Goal: Information Seeking & Learning: Stay updated

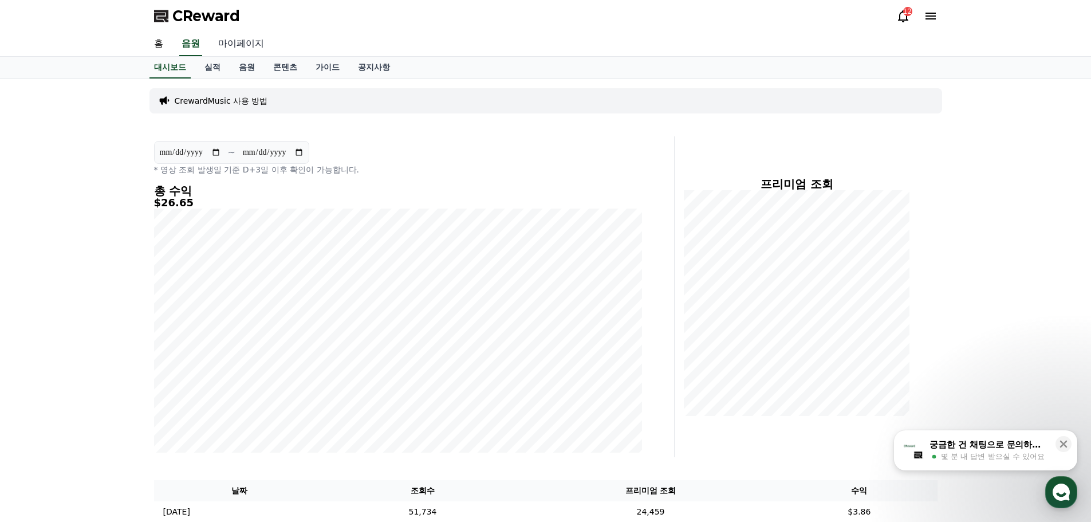
click at [234, 44] on link "마이페이지" at bounding box center [241, 44] width 64 height 24
select select "**********"
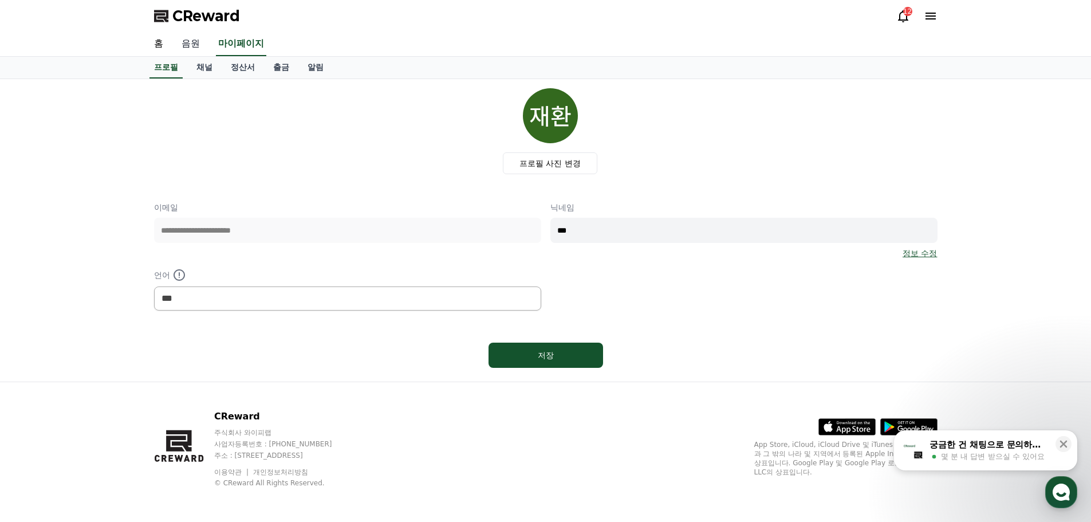
click at [198, 50] on link "음원" at bounding box center [190, 44] width 37 height 24
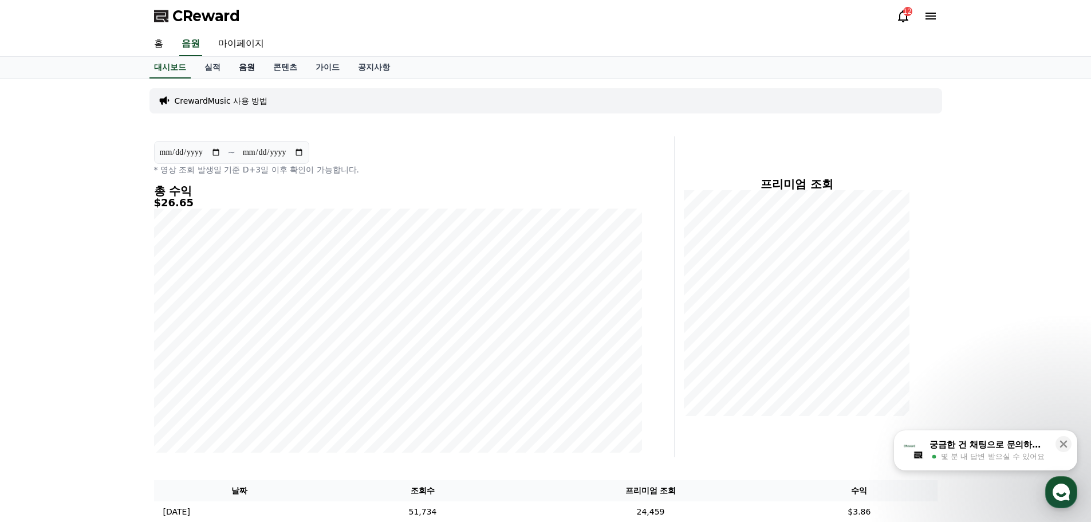
click at [257, 65] on link "음원" at bounding box center [247, 68] width 34 height 22
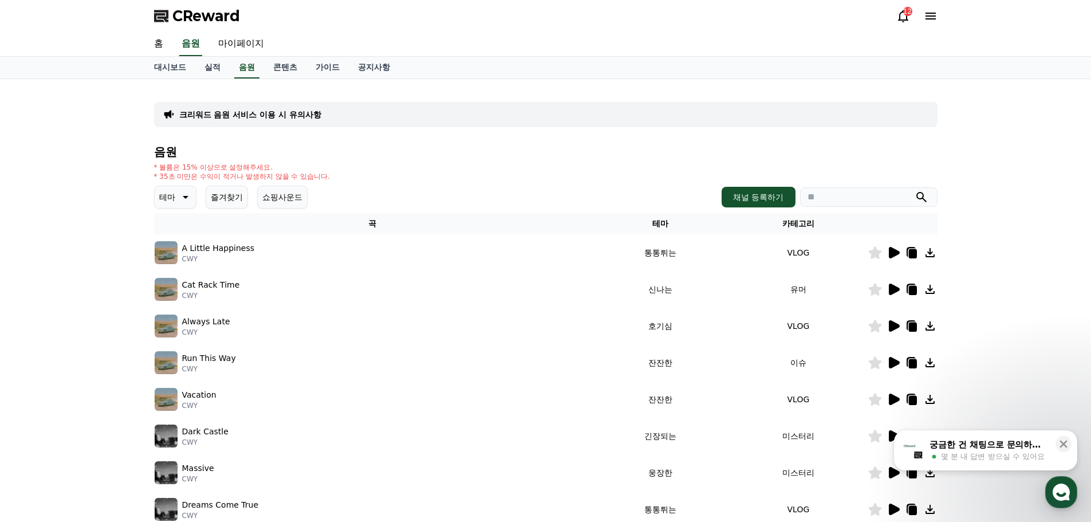
click at [187, 199] on icon at bounding box center [184, 197] width 14 height 14
click at [179, 292] on button "밝은" at bounding box center [168, 289] width 25 height 25
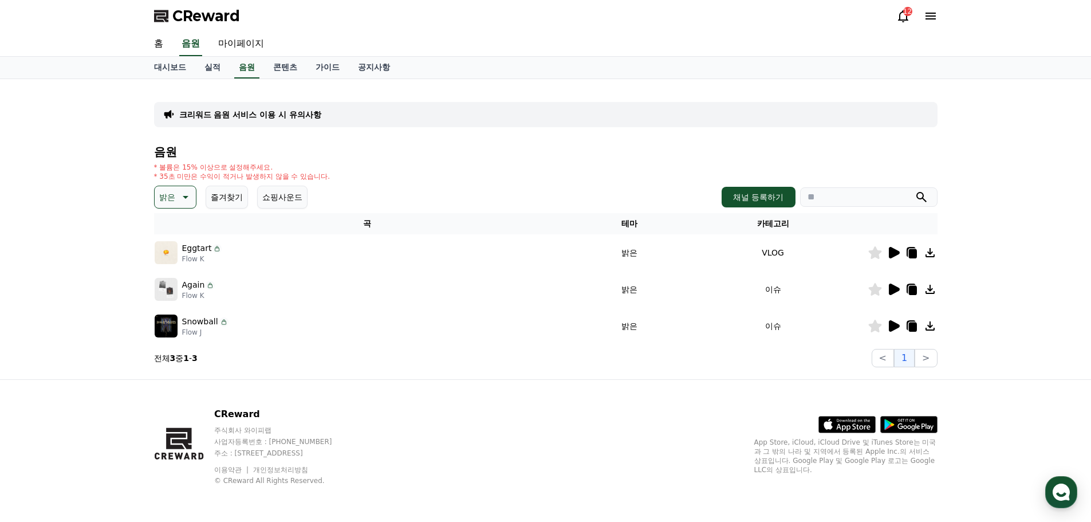
click at [893, 250] on icon at bounding box center [894, 252] width 11 height 11
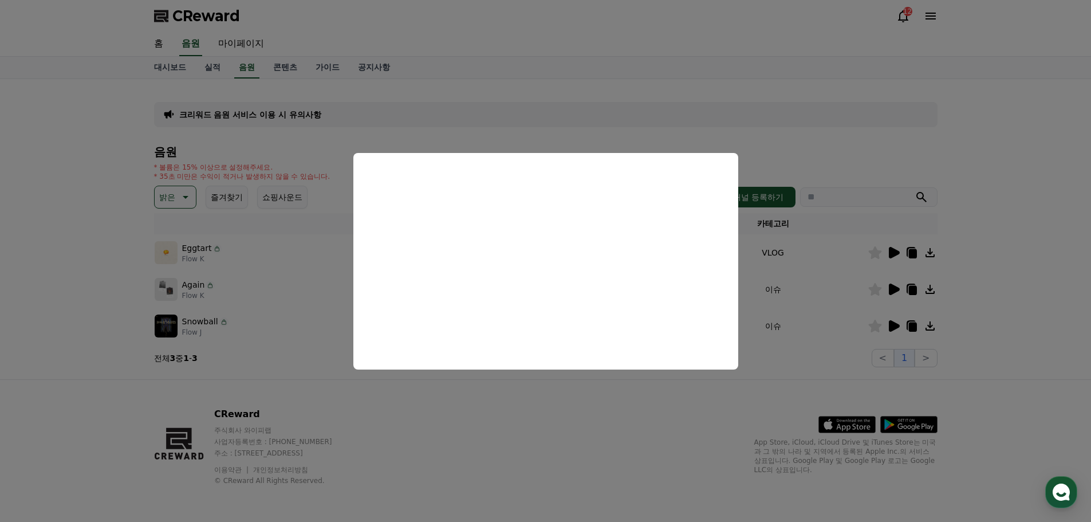
click at [794, 108] on button "close modal" at bounding box center [545, 261] width 1091 height 522
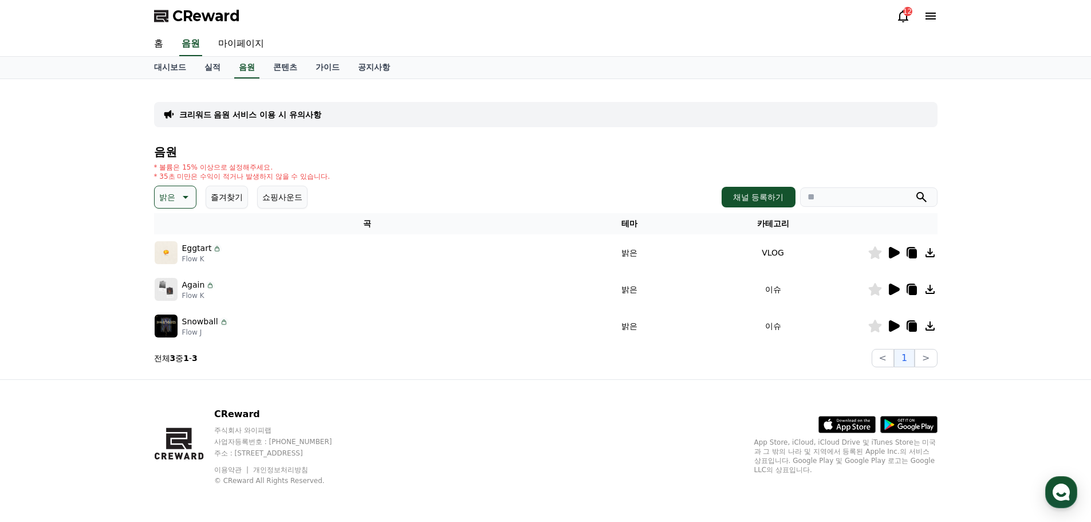
click at [892, 323] on icon at bounding box center [894, 325] width 11 height 11
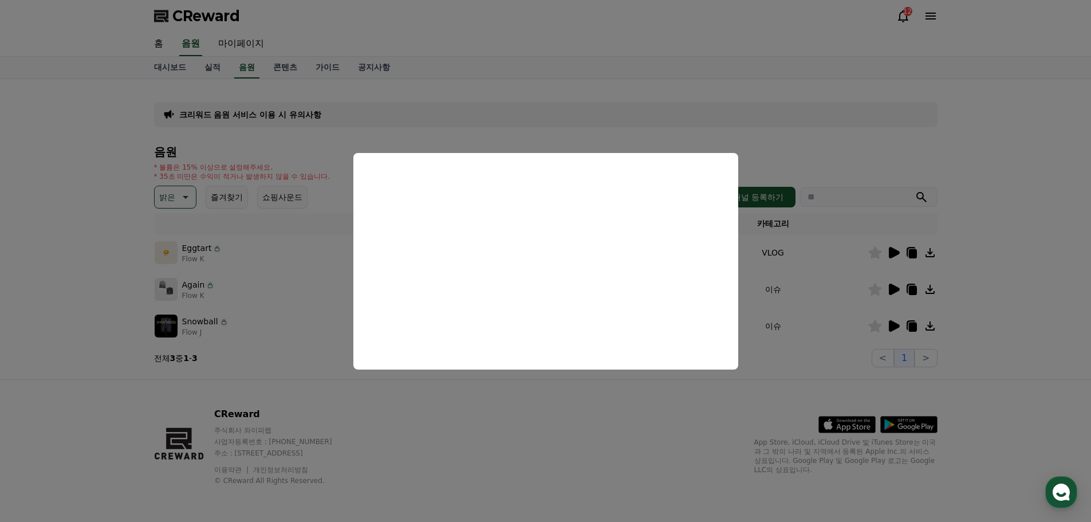
click at [753, 102] on button "close modal" at bounding box center [545, 261] width 1091 height 522
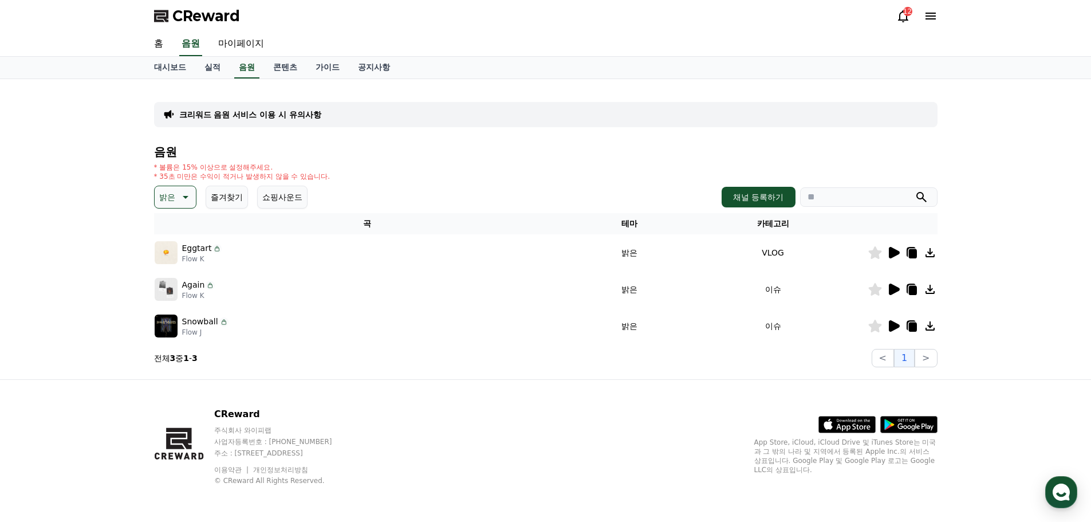
click at [913, 324] on icon at bounding box center [912, 326] width 8 height 9
click at [381, 69] on link "공지사항" at bounding box center [374, 68] width 50 height 22
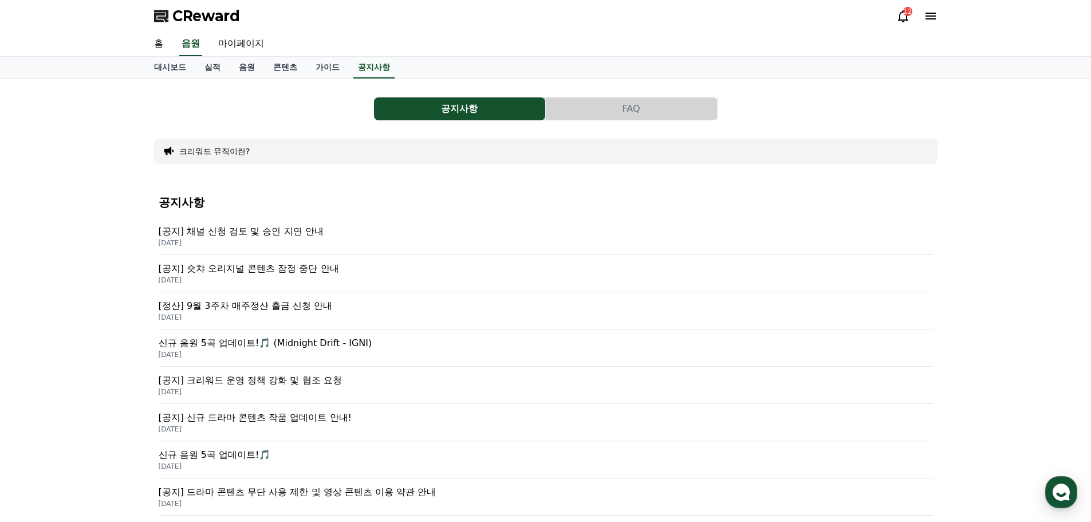
click at [280, 272] on p "[공지] 숏챠 오리지널 콘텐츠 잠정 중단 안내" at bounding box center [546, 269] width 774 height 14
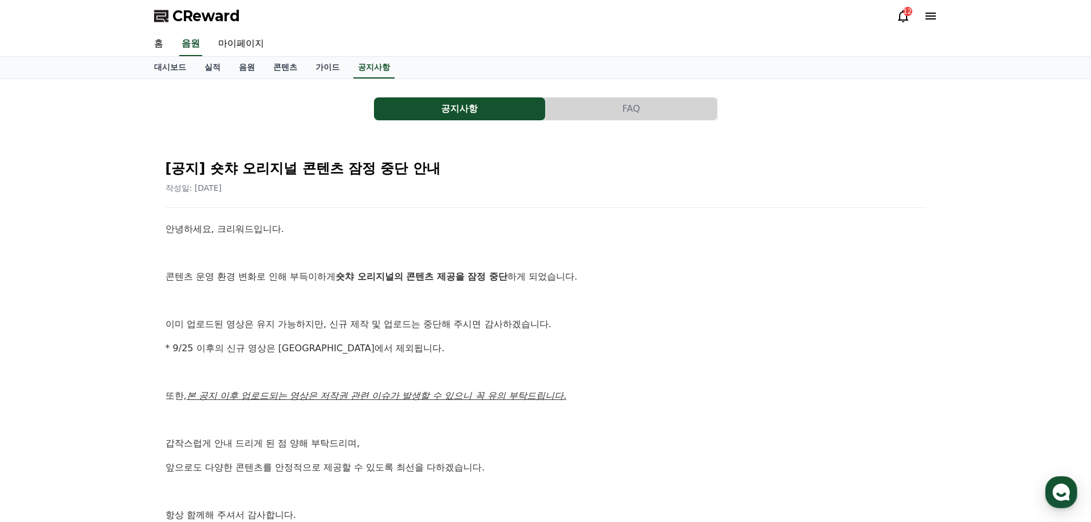
scroll to position [57, 0]
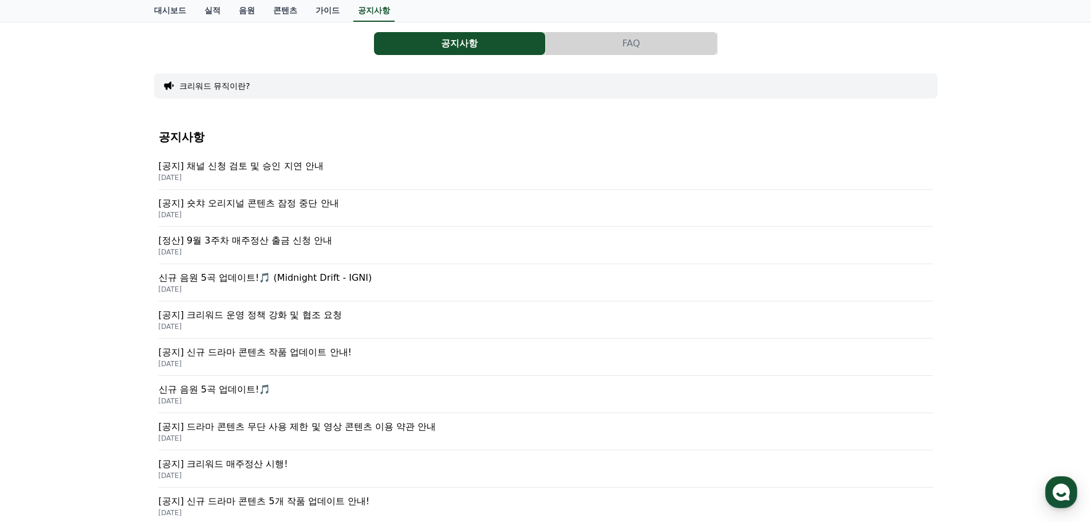
scroll to position [57, 0]
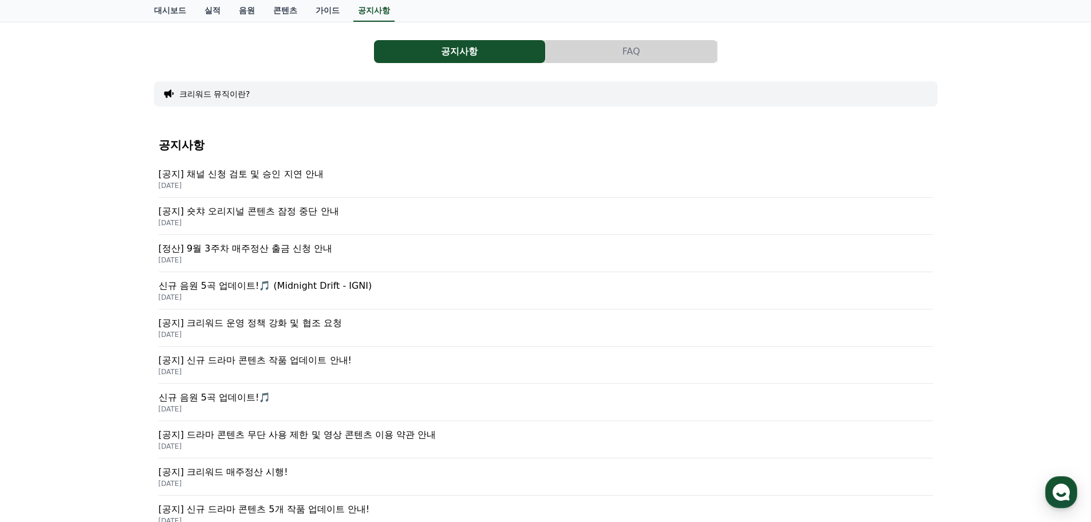
click at [290, 182] on p "[DATE]" at bounding box center [546, 185] width 774 height 9
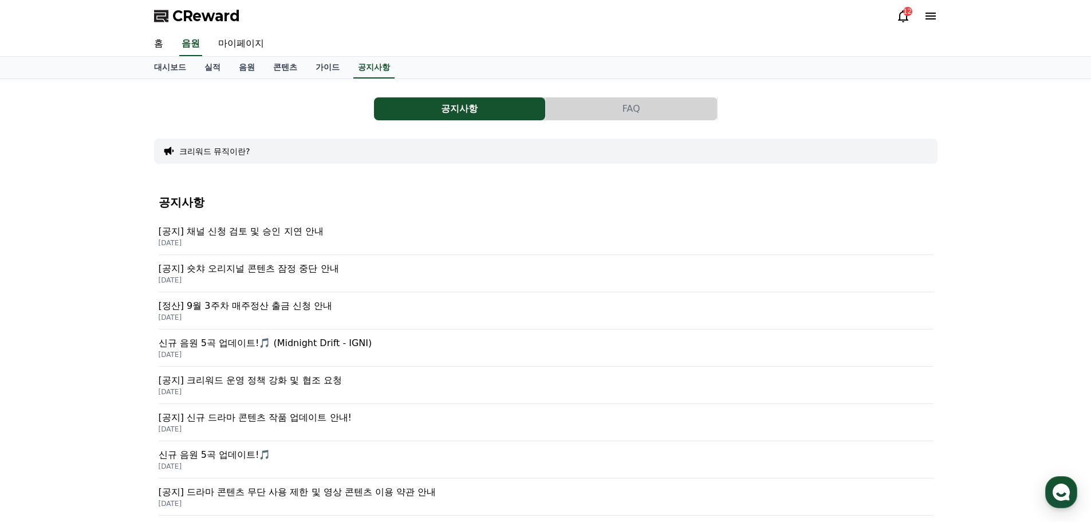
scroll to position [57, 0]
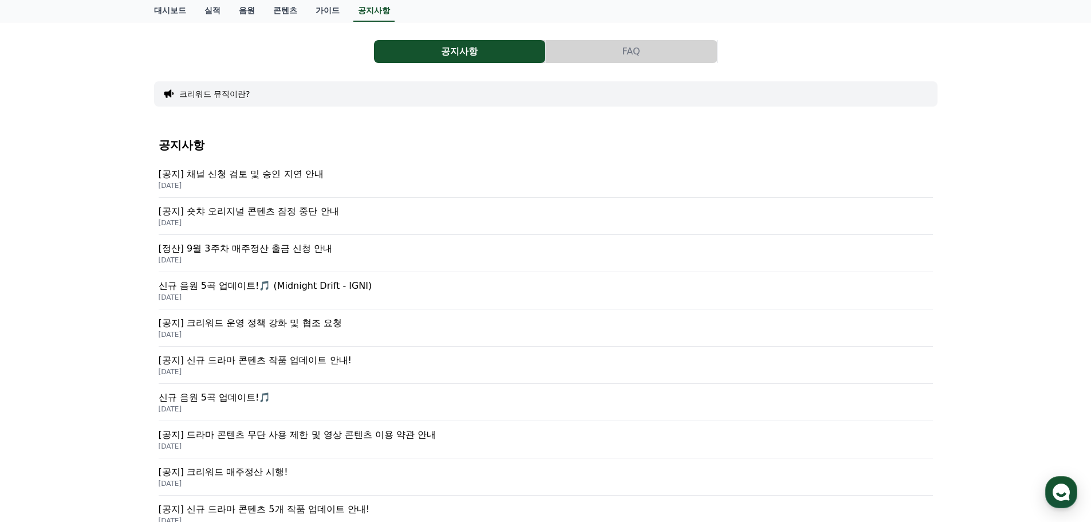
click at [700, 192] on div "[공지] 채널 신청 검토 및 승인 지연 안내 [DATE]" at bounding box center [546, 178] width 774 height 37
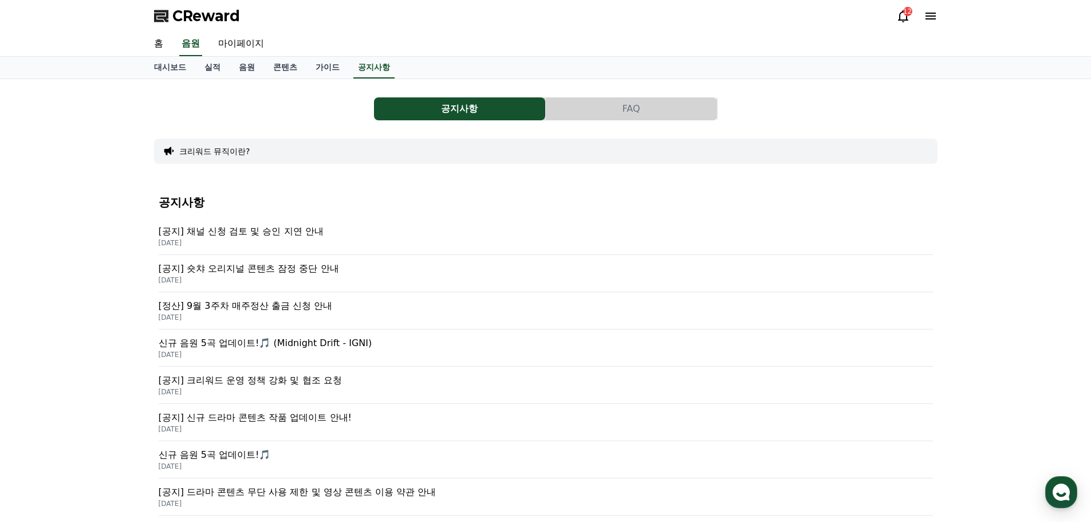
scroll to position [57, 0]
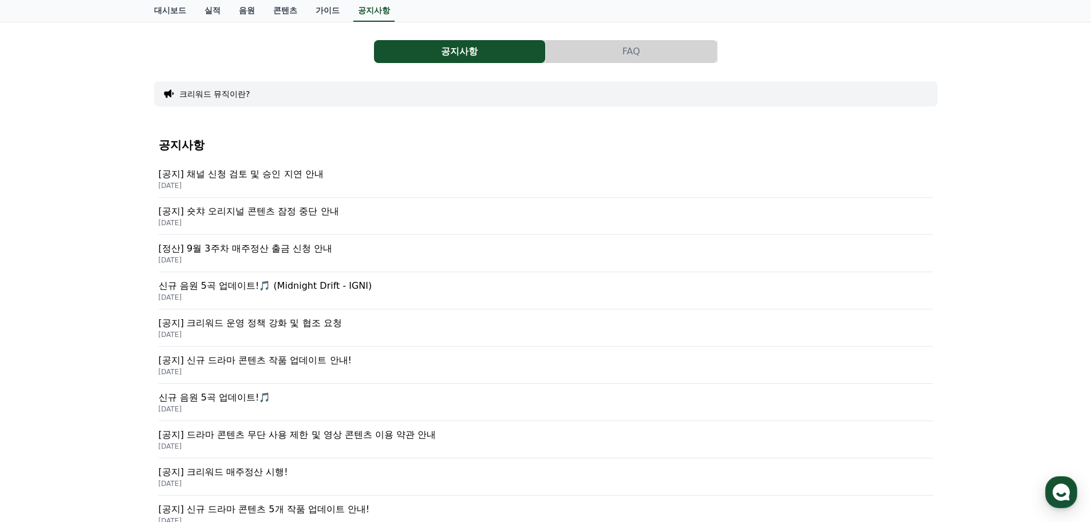
click at [306, 169] on p "[공지] 채널 신청 검토 및 승인 지연 안내" at bounding box center [546, 174] width 774 height 14
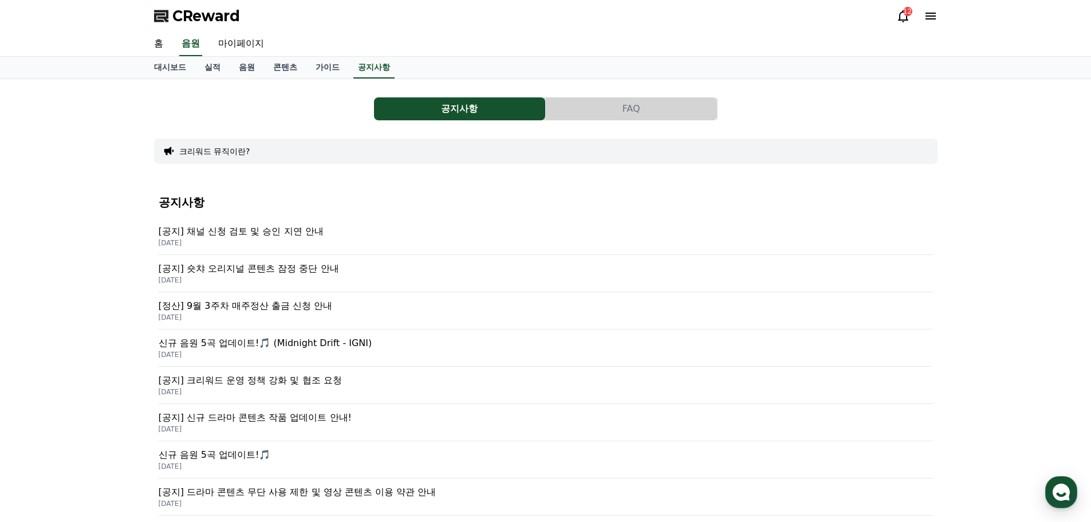
scroll to position [57, 0]
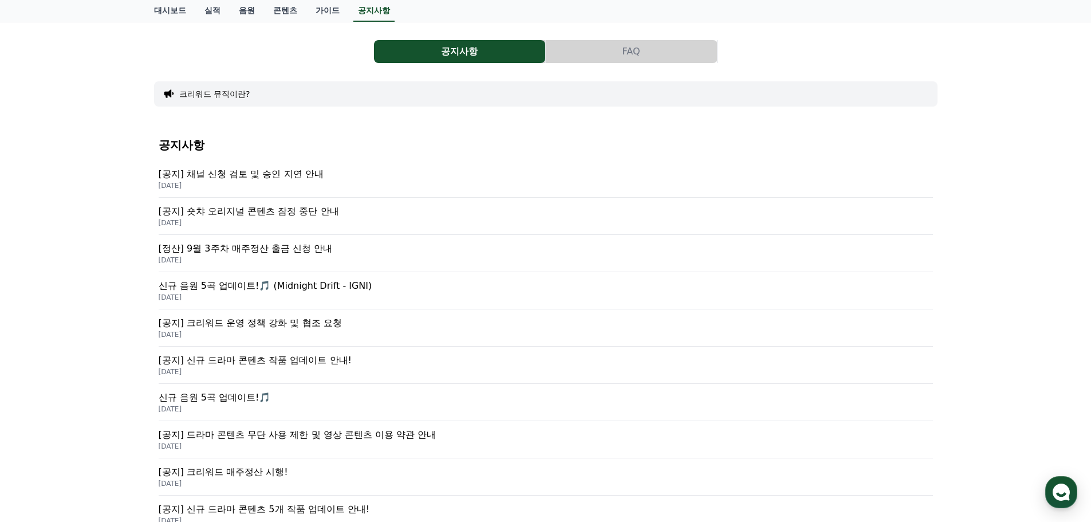
click at [309, 207] on p "[공지] 숏챠 오리지널 콘텐츠 잠정 중단 안내" at bounding box center [546, 211] width 774 height 14
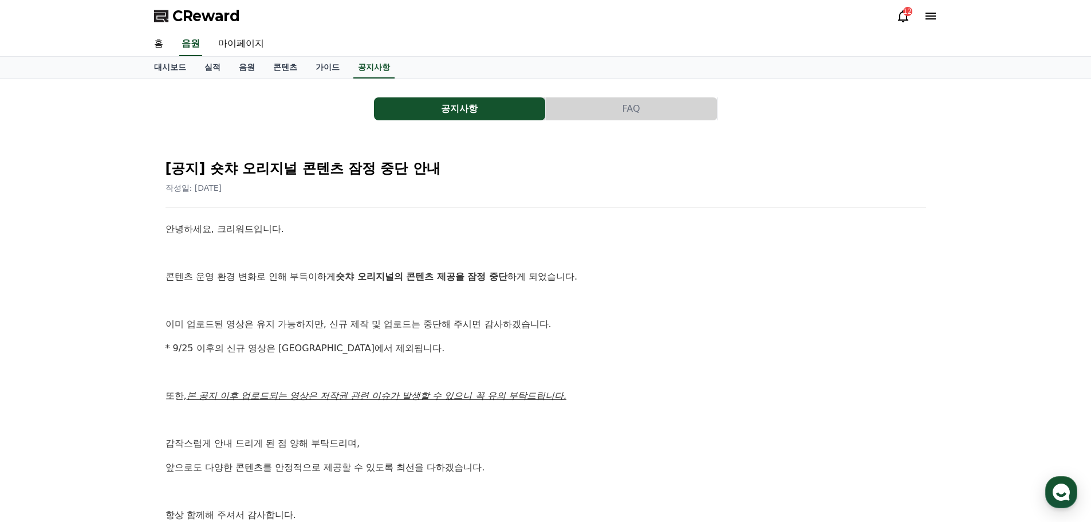
drag, startPoint x: 210, startPoint y: 168, endPoint x: 467, endPoint y: 166, distance: 257.1
click at [467, 166] on h2 "[공지] 숏챠 오리지널 콘텐츠 잠정 중단 안내" at bounding box center [545, 168] width 760 height 18
copy h2 "숏챠 오리지널 콘텐츠 잠정 중단 안내"
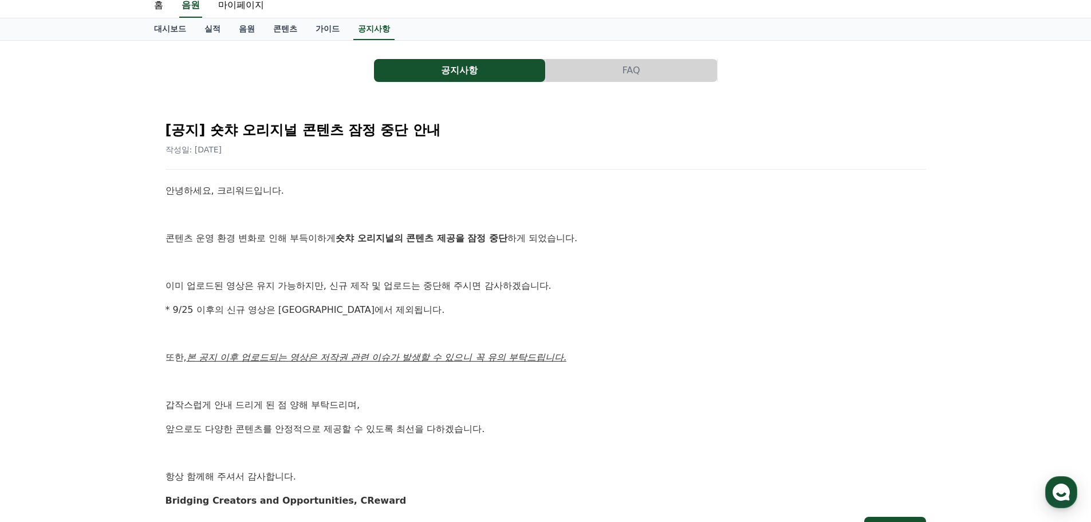
scroll to position [57, 0]
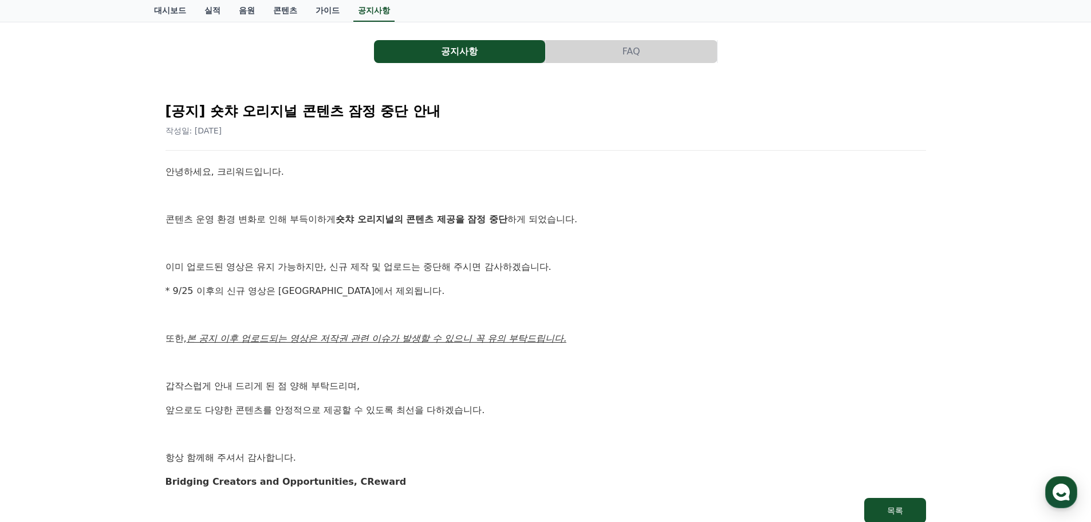
click at [477, 220] on strong "숏챠 오리지널의 콘텐츠 제공을 잠정 중단" at bounding box center [422, 219] width 172 height 11
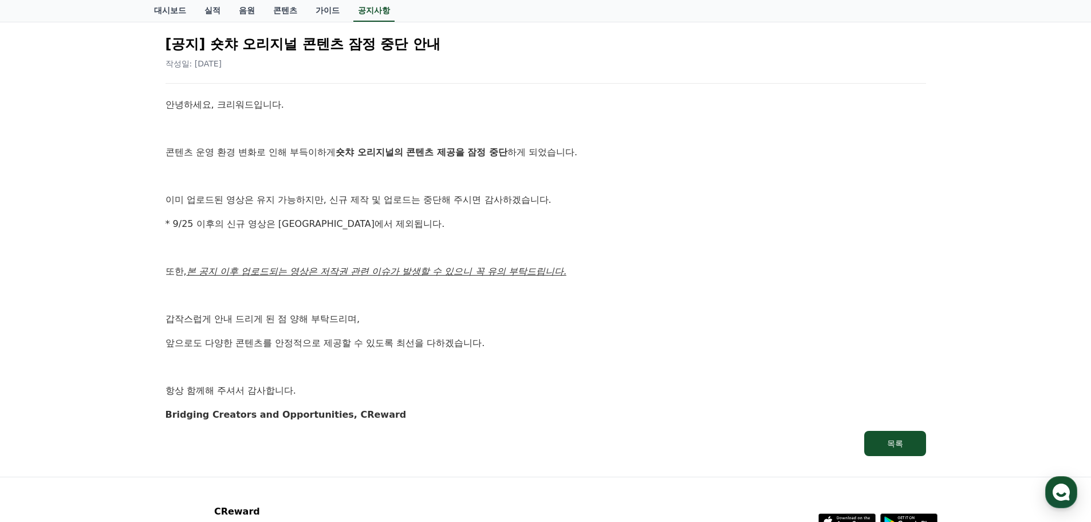
scroll to position [0, 0]
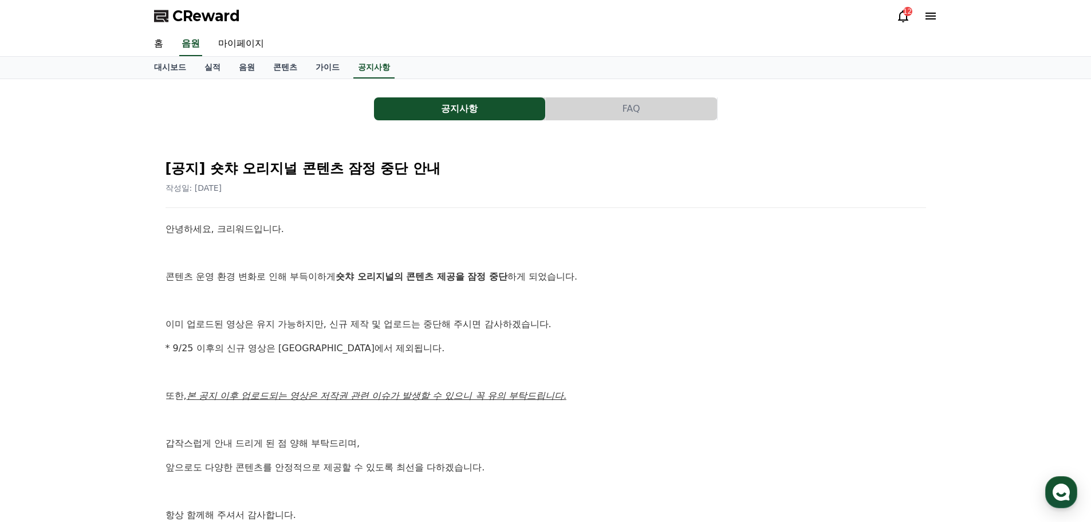
click at [611, 164] on h2 "[공지] 숏챠 오리지널 콘텐츠 잠정 중단 안내" at bounding box center [545, 168] width 760 height 18
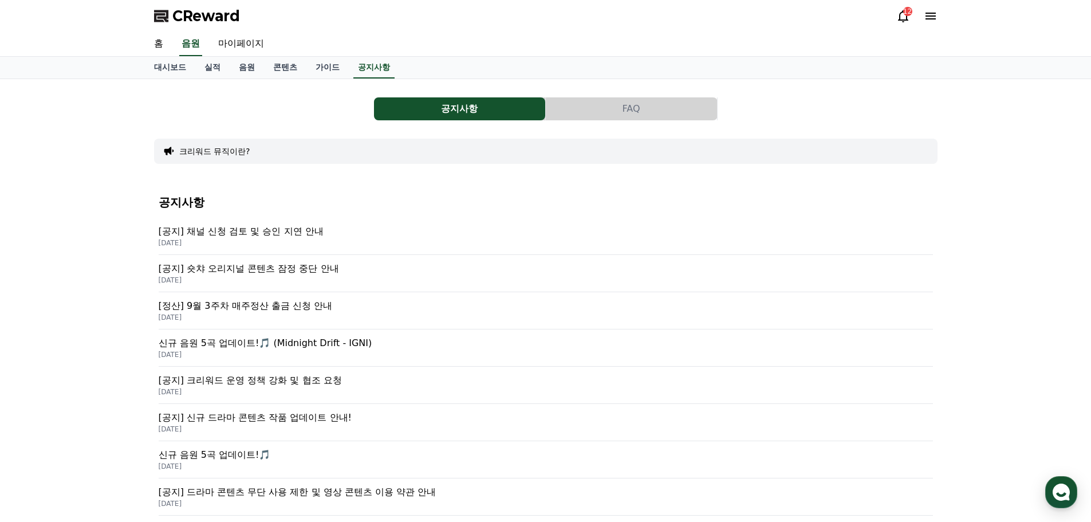
scroll to position [57, 0]
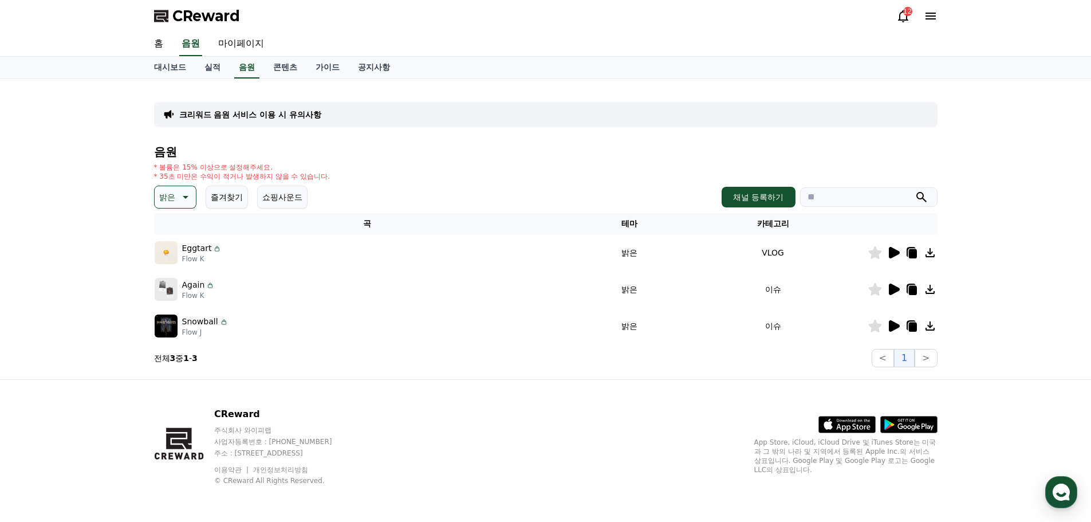
click at [911, 324] on icon at bounding box center [912, 326] width 8 height 9
click at [76, 157] on div "크리워드 음원 서비스 이용 시 유의사항 음원 * 볼륨은 15% 이상으로 설정해주세요. * 35초 미만은 수익이 적거나 발생하지 않을 수 있습니…" at bounding box center [545, 229] width 1091 height 300
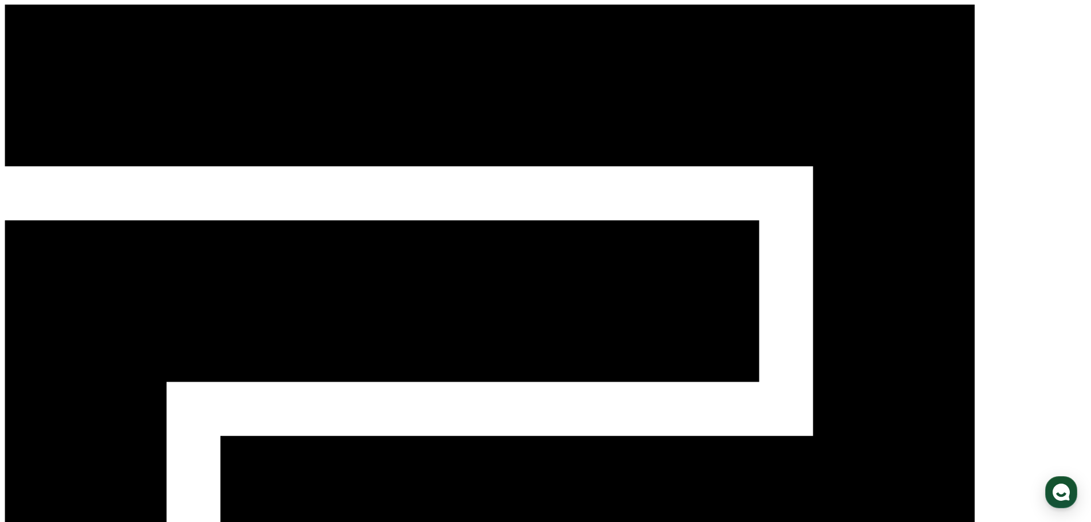
drag, startPoint x: 291, startPoint y: 279, endPoint x: 487, endPoint y: 317, distance: 199.5
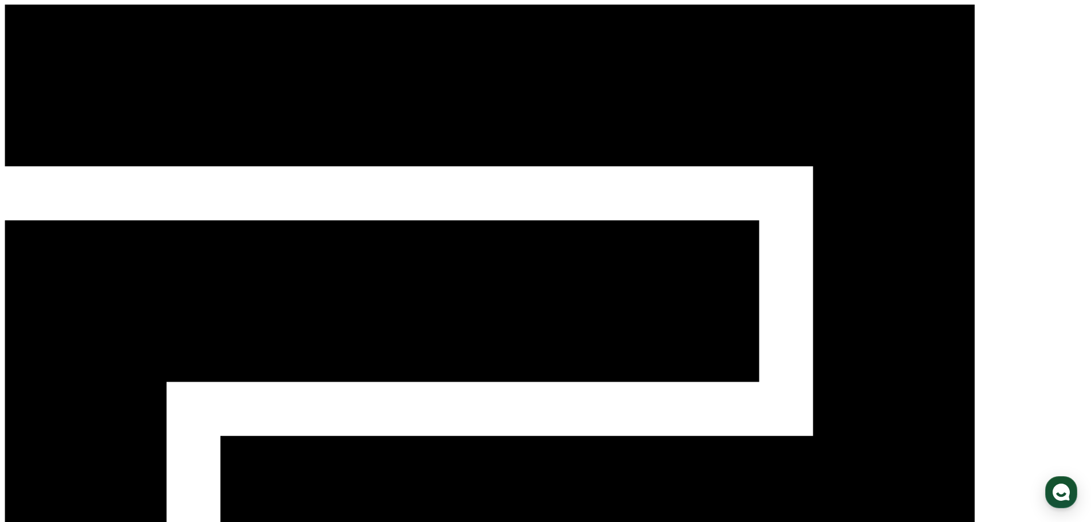
select select "**********"
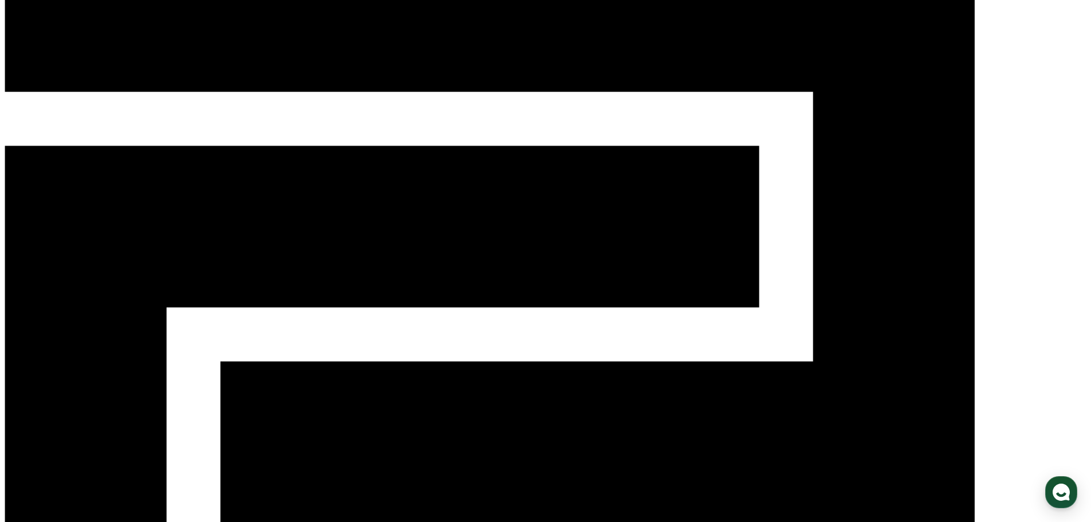
scroll to position [57, 0]
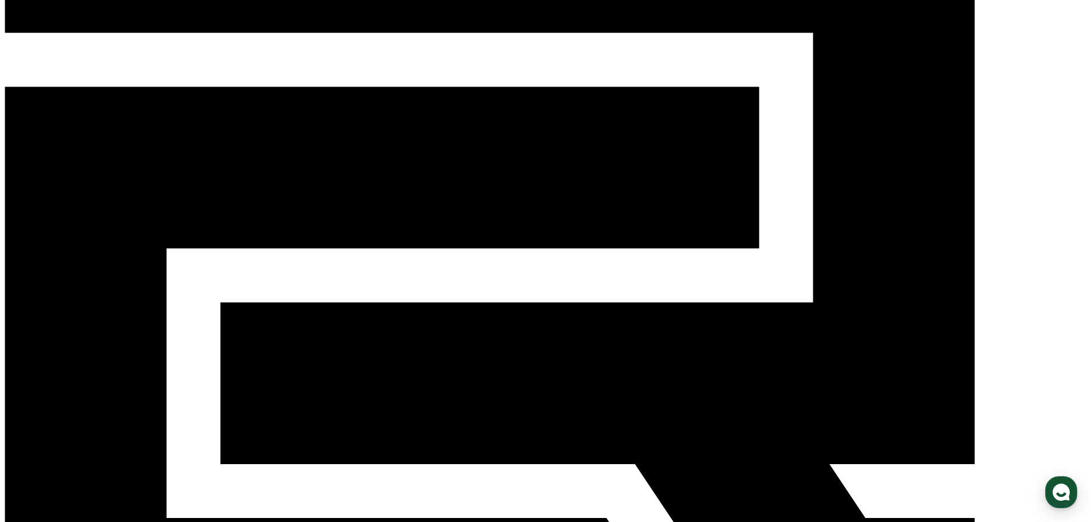
scroll to position [149, 0]
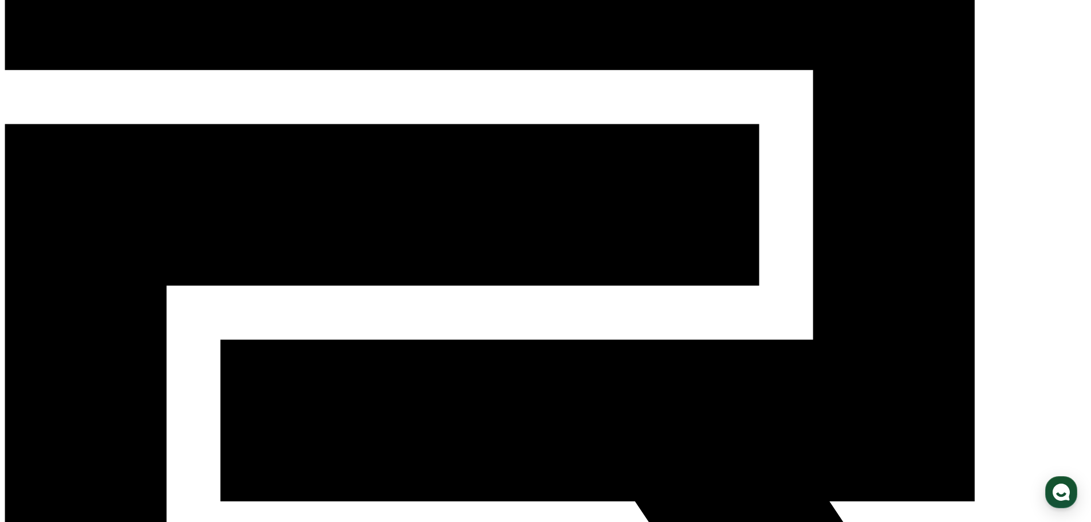
scroll to position [115, 0]
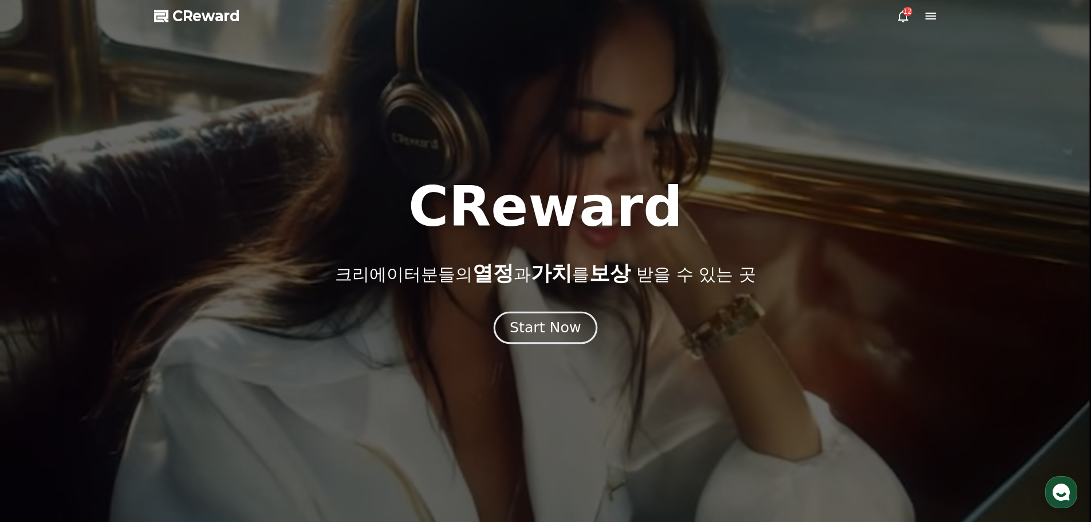
click at [546, 323] on div "Start Now" at bounding box center [545, 327] width 71 height 19
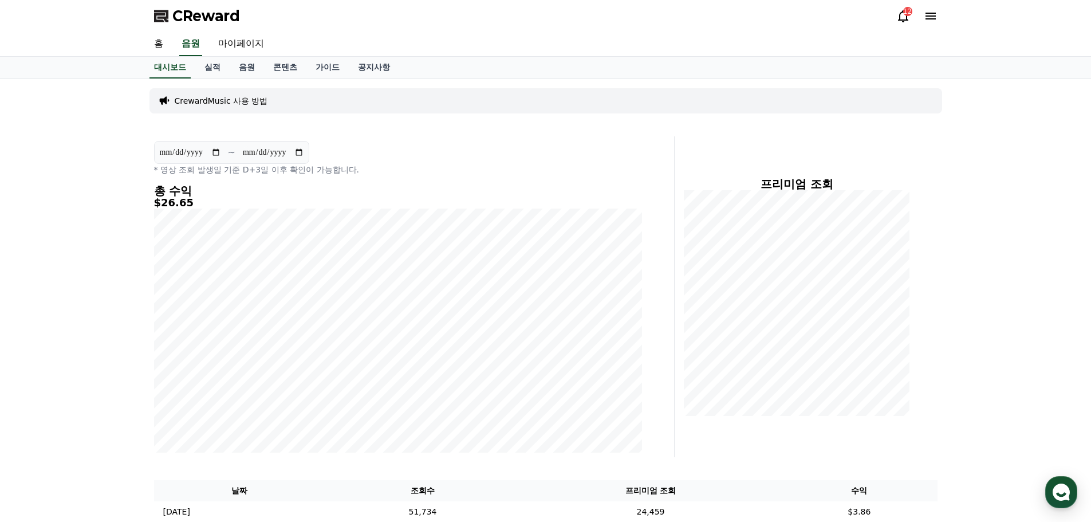
click at [908, 14] on div "12" at bounding box center [907, 11] width 9 height 9
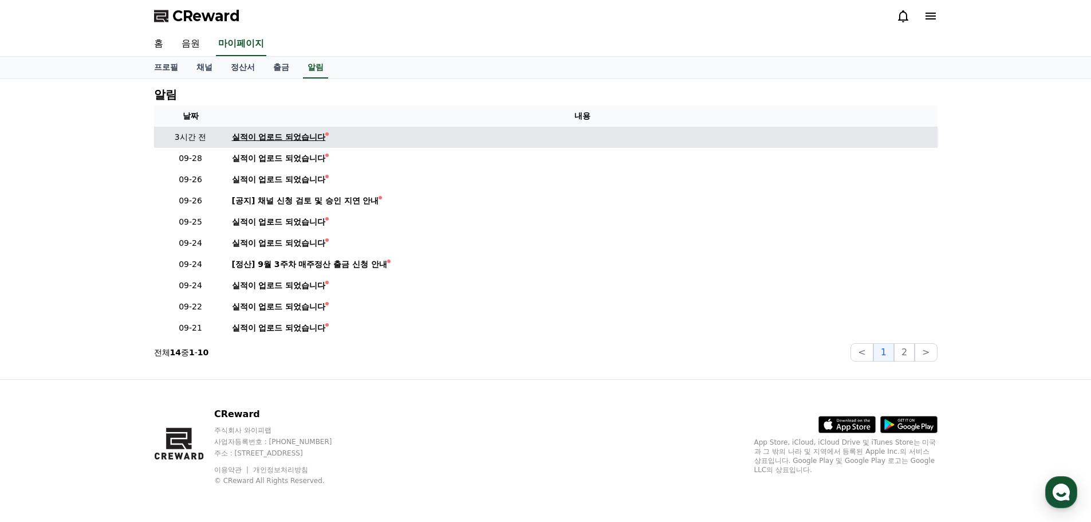
click at [312, 137] on div "실적이 업로드 되었습니다" at bounding box center [279, 137] width 94 height 12
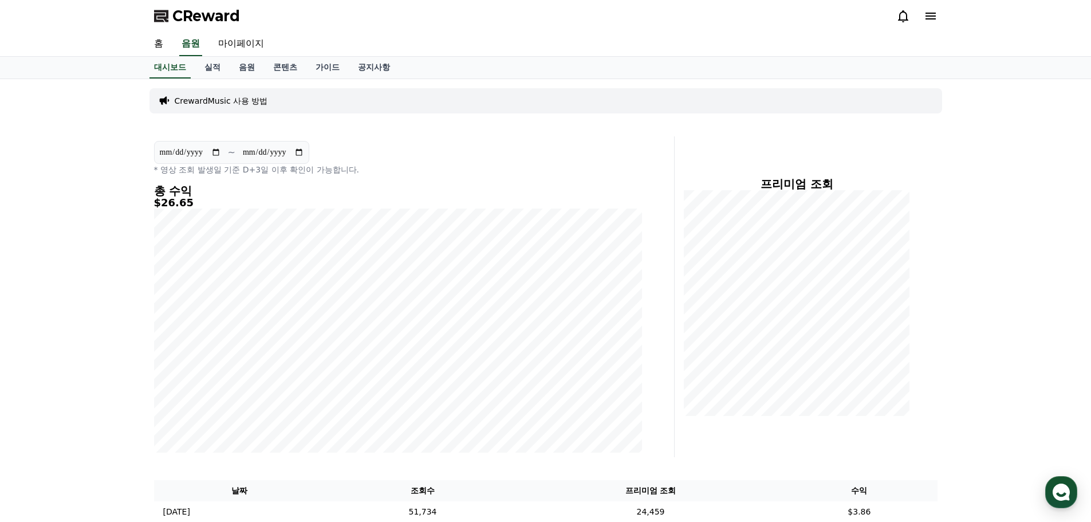
click at [901, 13] on icon at bounding box center [903, 16] width 10 height 12
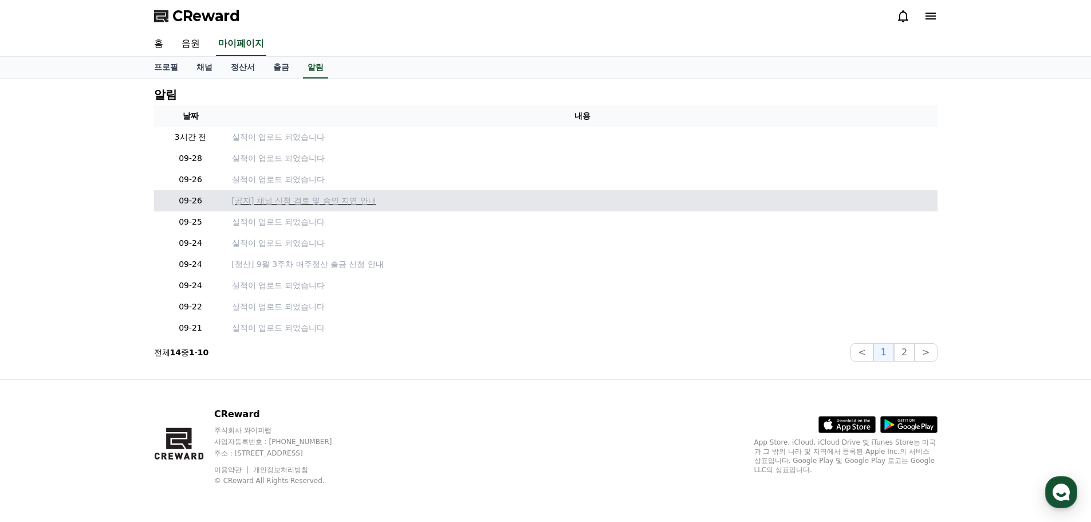
click at [355, 198] on p "[공지] 채널 신청 검토 및 승인 지연 안내" at bounding box center [582, 201] width 701 height 12
